Goal: Task Accomplishment & Management: Complete application form

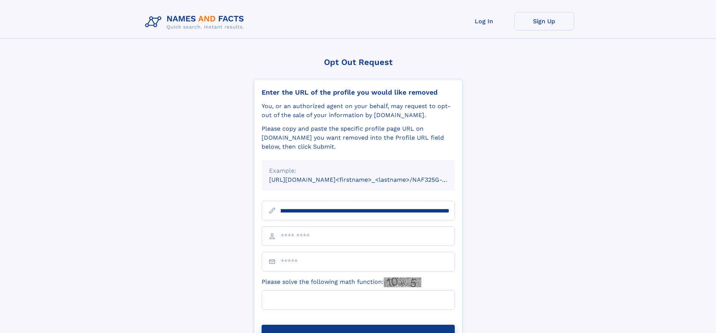
scroll to position [0, 105]
type input "**********"
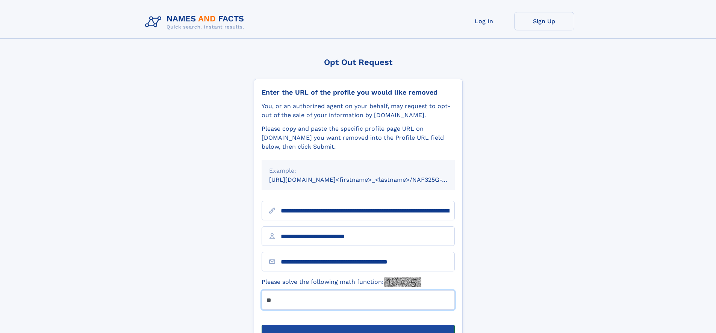
type input "**"
click at [358, 325] on button "Submit Opt Out Request" at bounding box center [358, 337] width 193 height 24
